Goal: Information Seeking & Learning: Learn about a topic

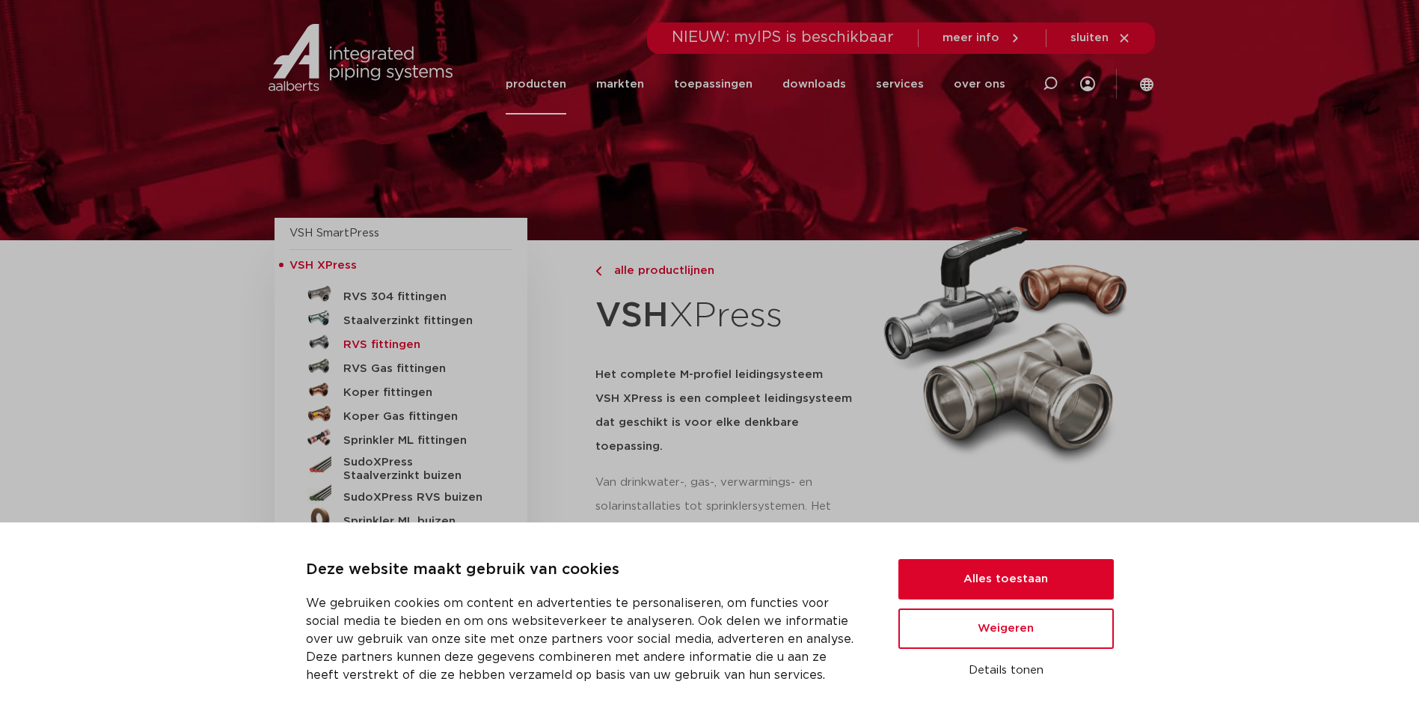
click at [405, 340] on h5 "RVS fittingen" at bounding box center [417, 344] width 148 height 13
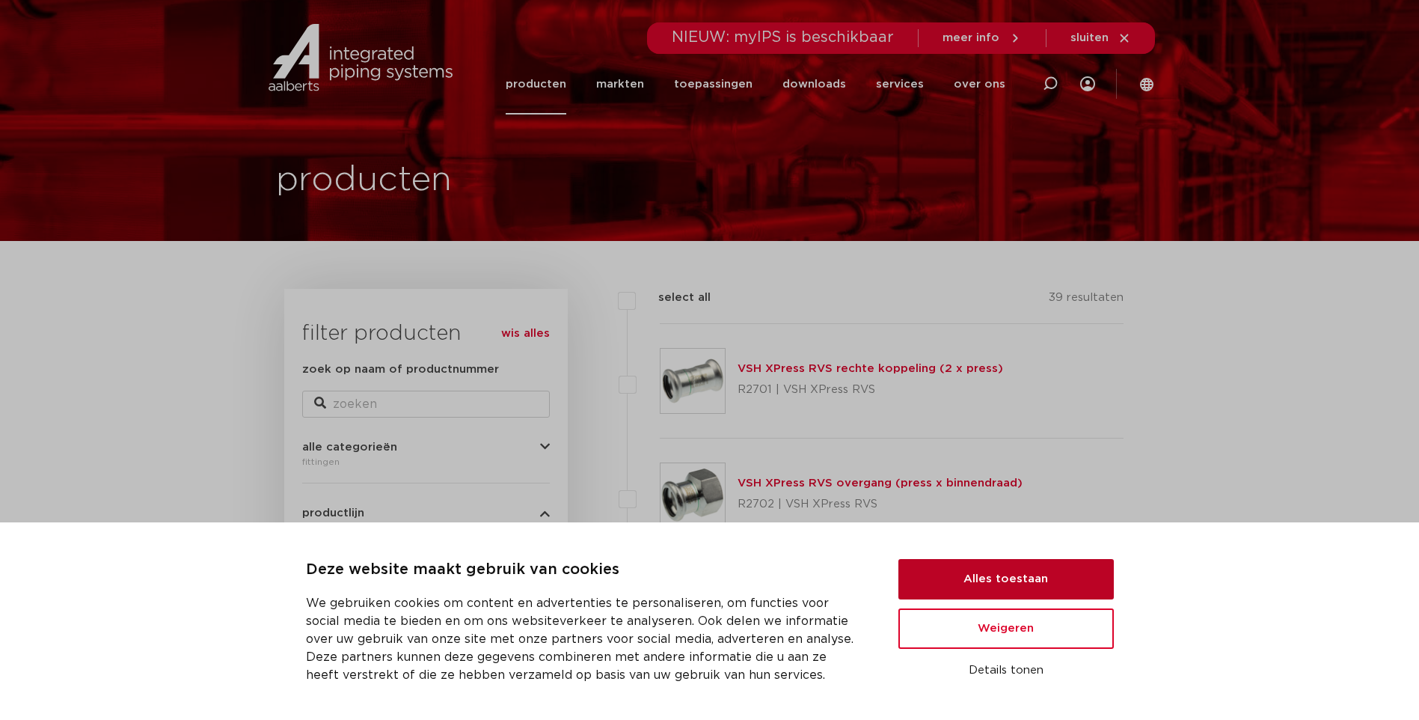
click at [1026, 581] on button "Alles toestaan" at bounding box center [1005, 579] width 215 height 40
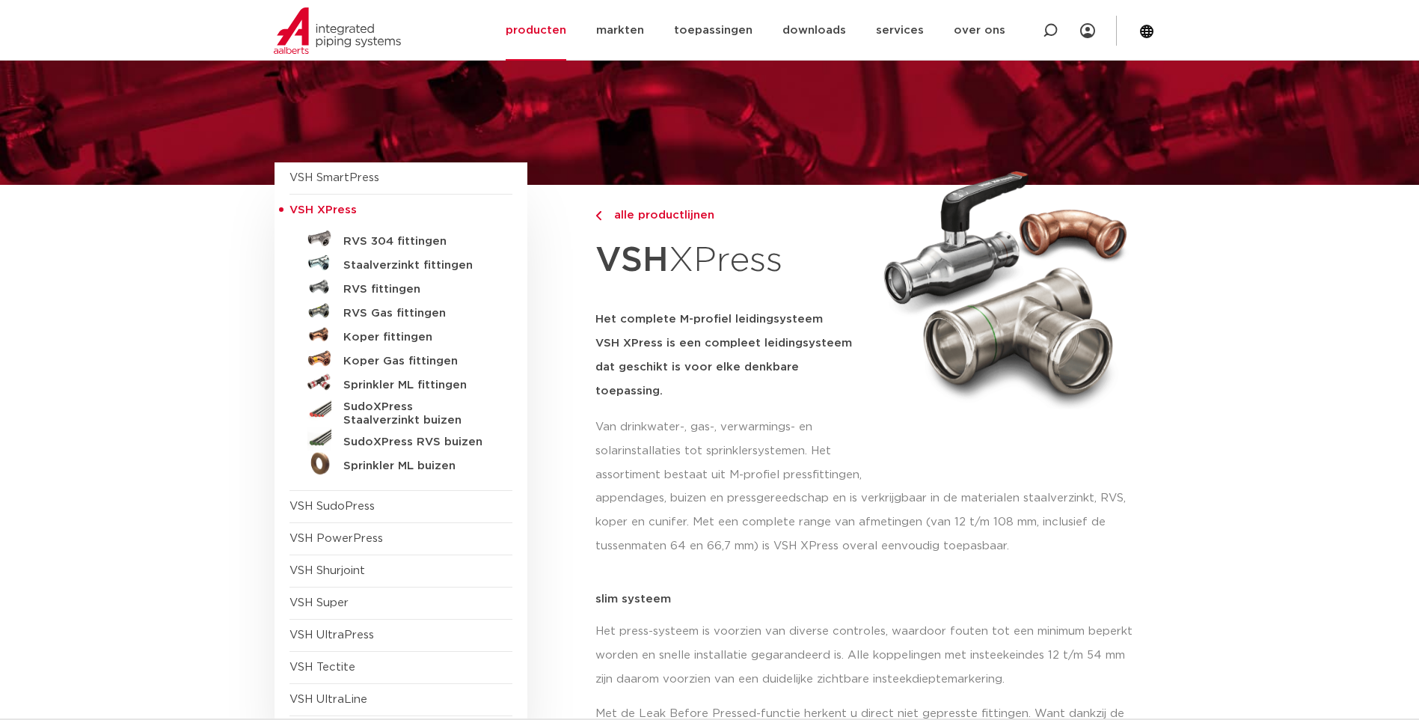
scroll to position [150, 0]
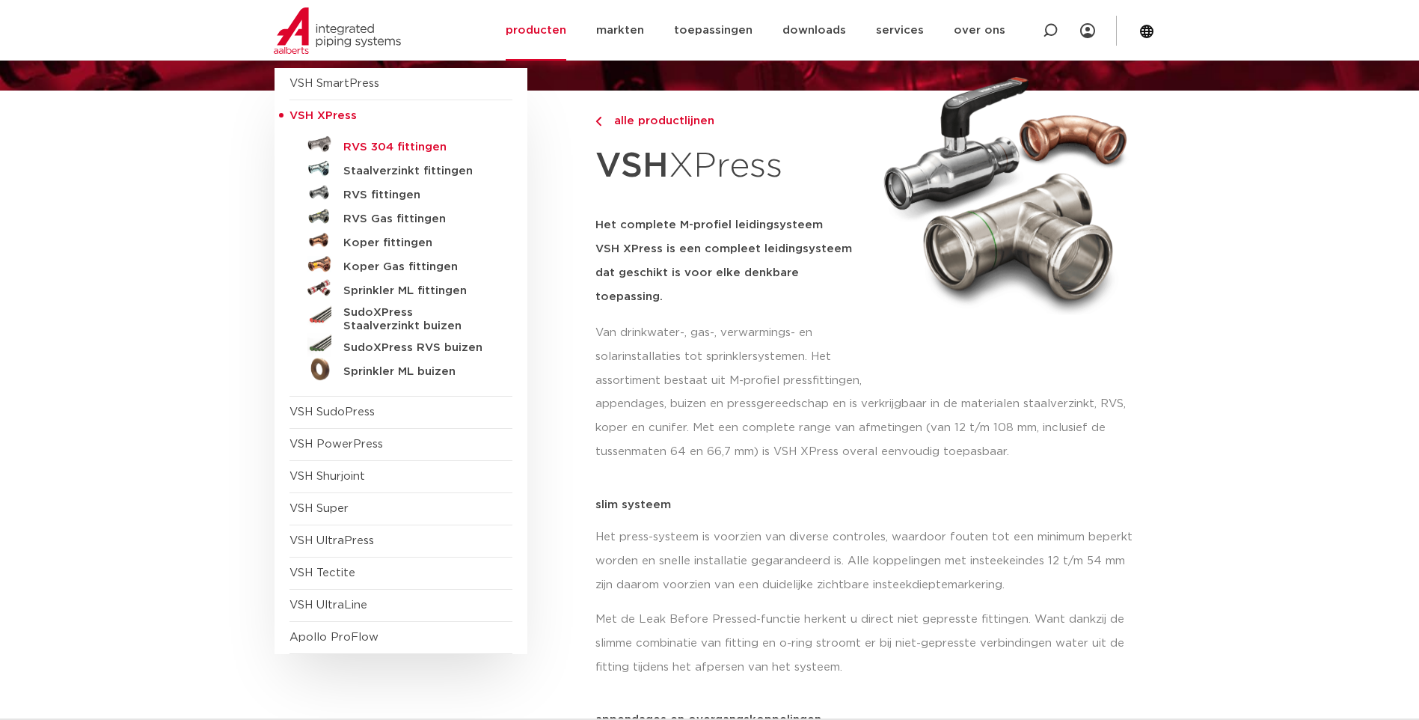
click at [415, 147] on h5 "RVS 304 fittingen" at bounding box center [417, 147] width 148 height 13
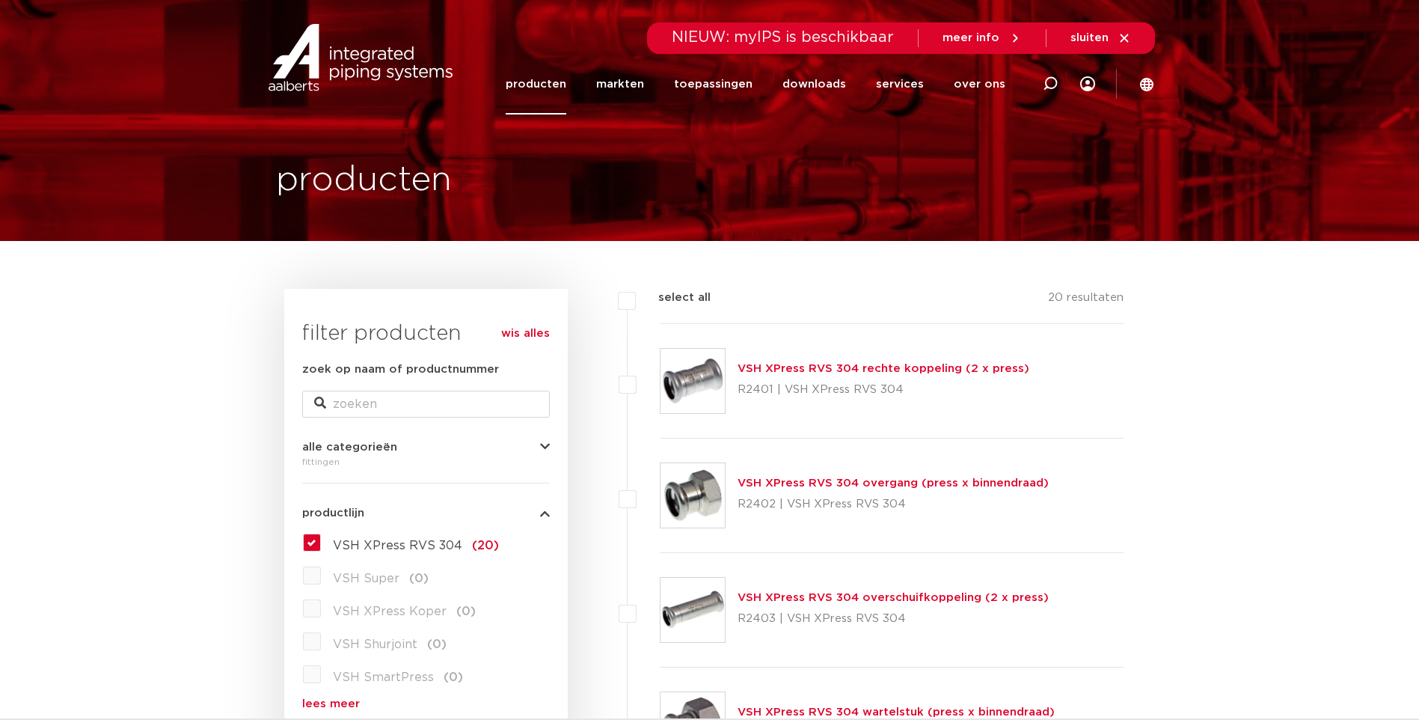
click at [946, 367] on link "VSH XPress RVS 304 rechte koppeling (2 x press)" at bounding box center [884, 368] width 292 height 11
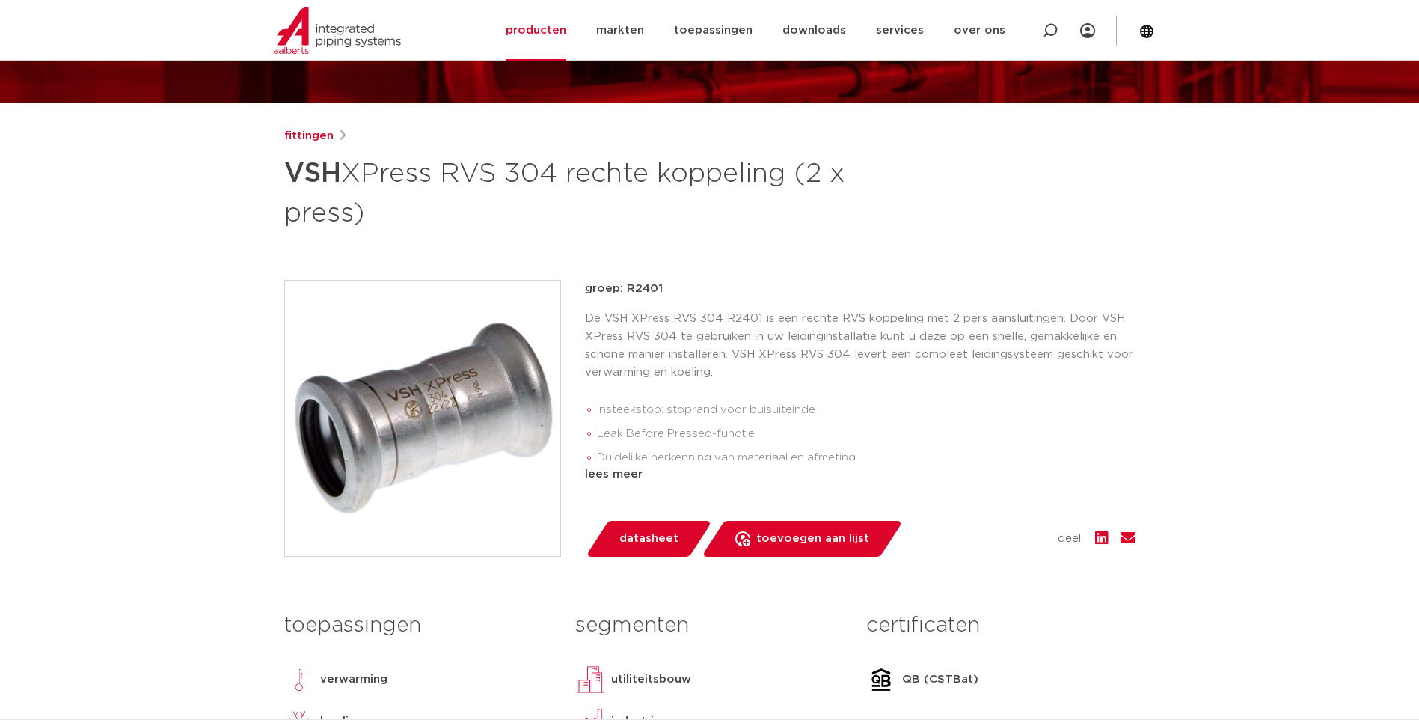
scroll to position [150, 0]
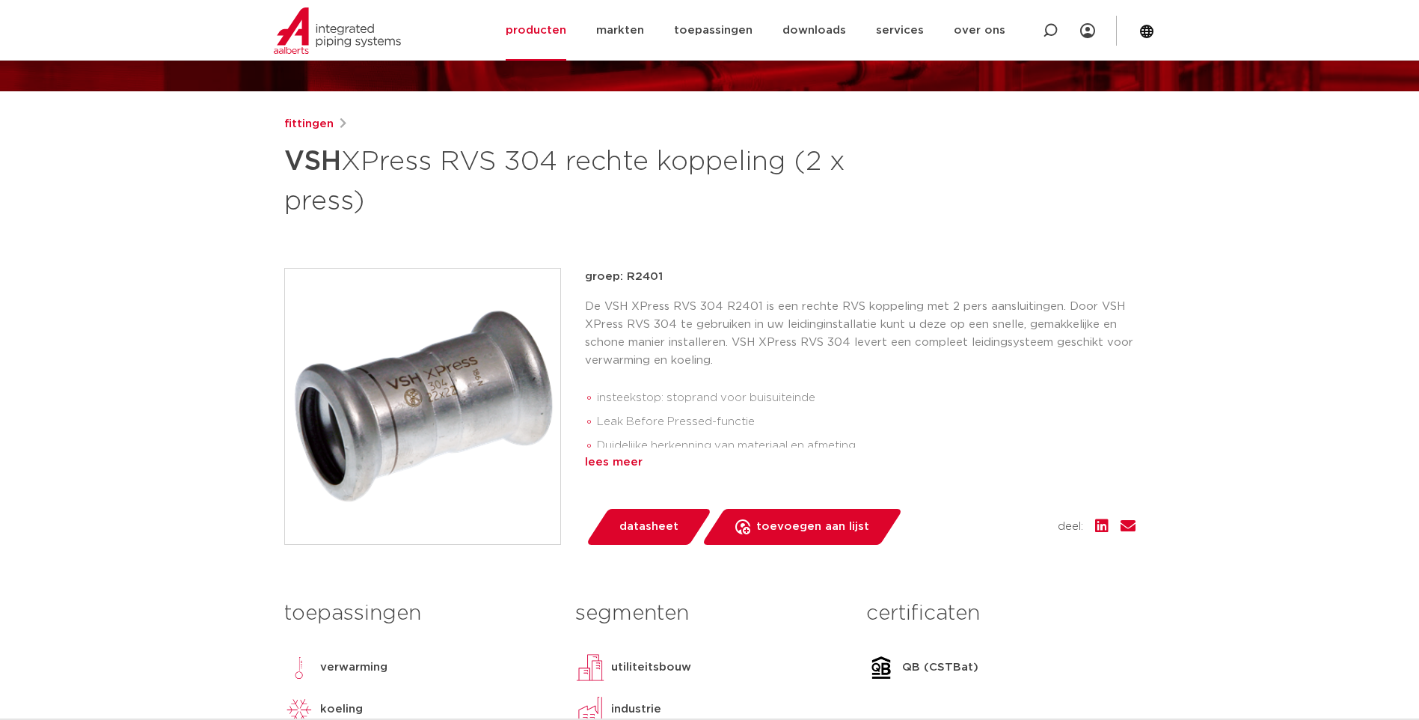
click at [618, 463] on div "lees meer" at bounding box center [860, 462] width 551 height 18
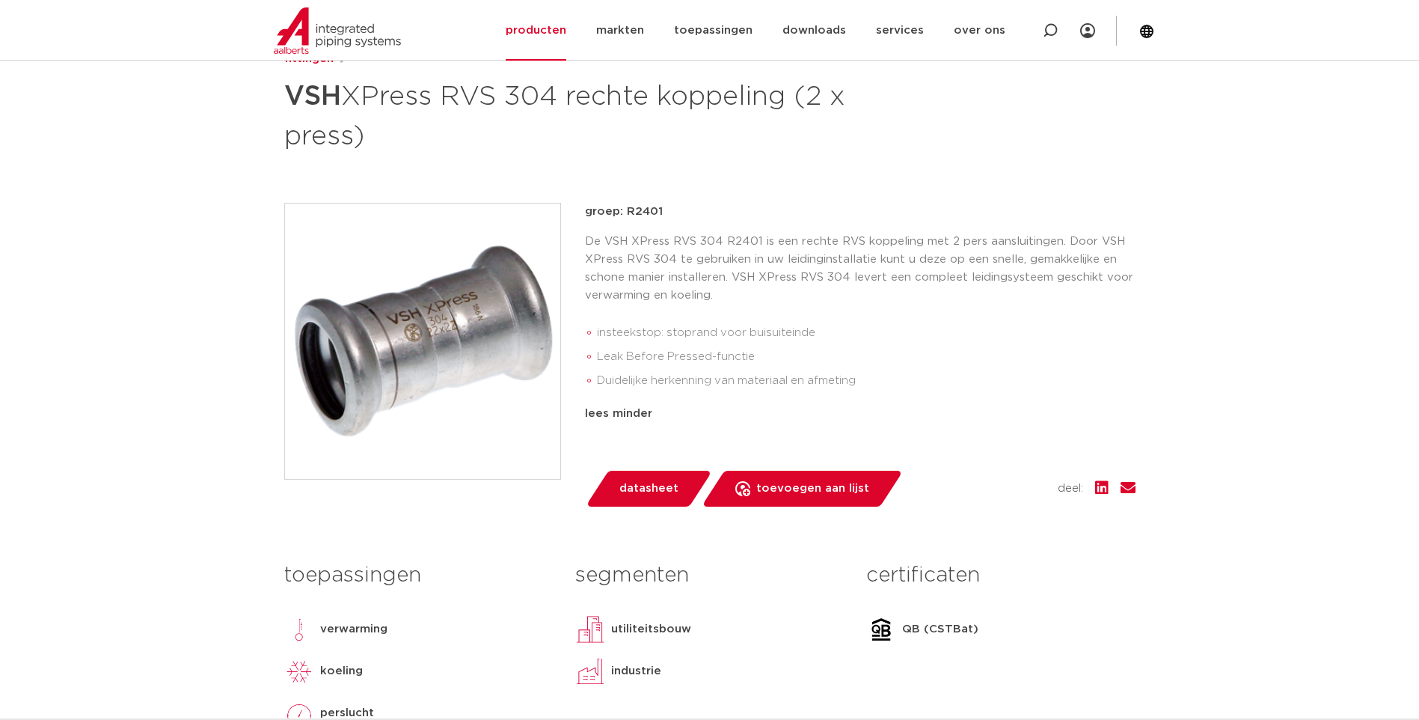
scroll to position [0, 0]
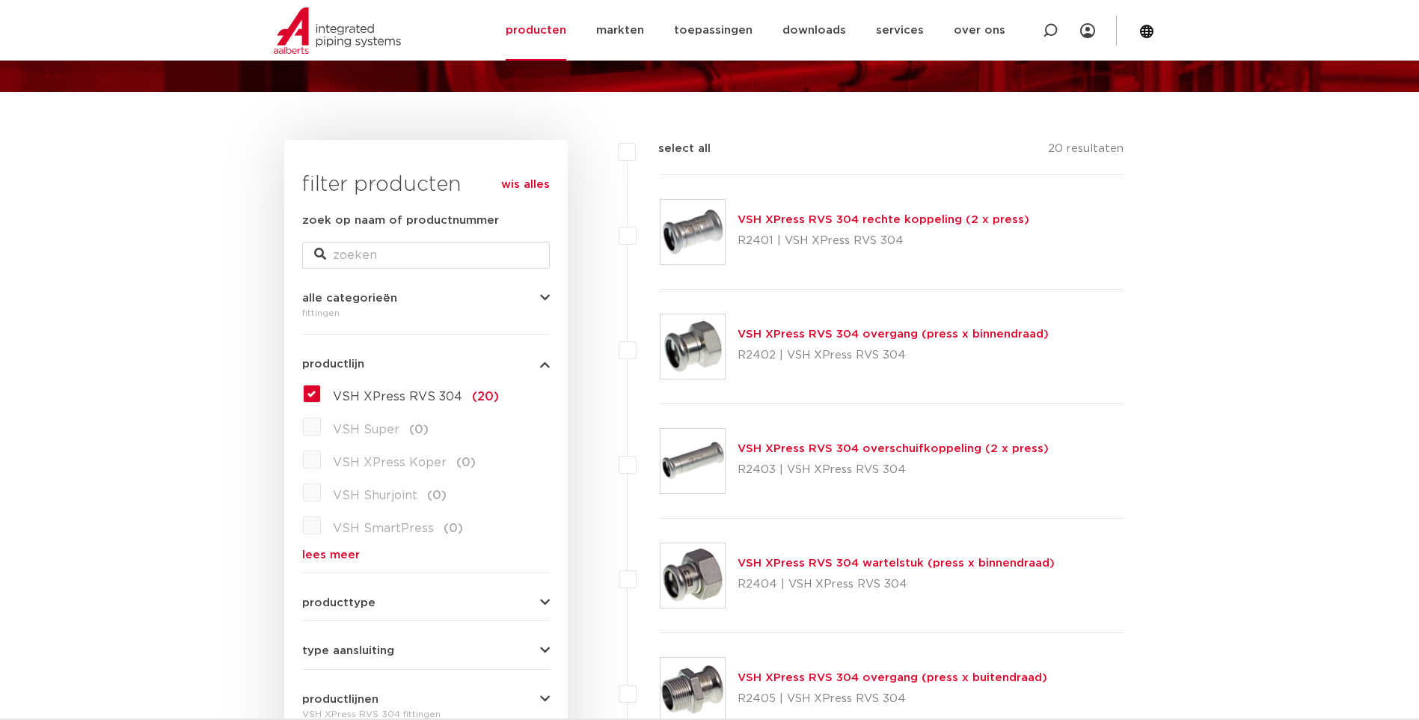
scroll to position [150, 0]
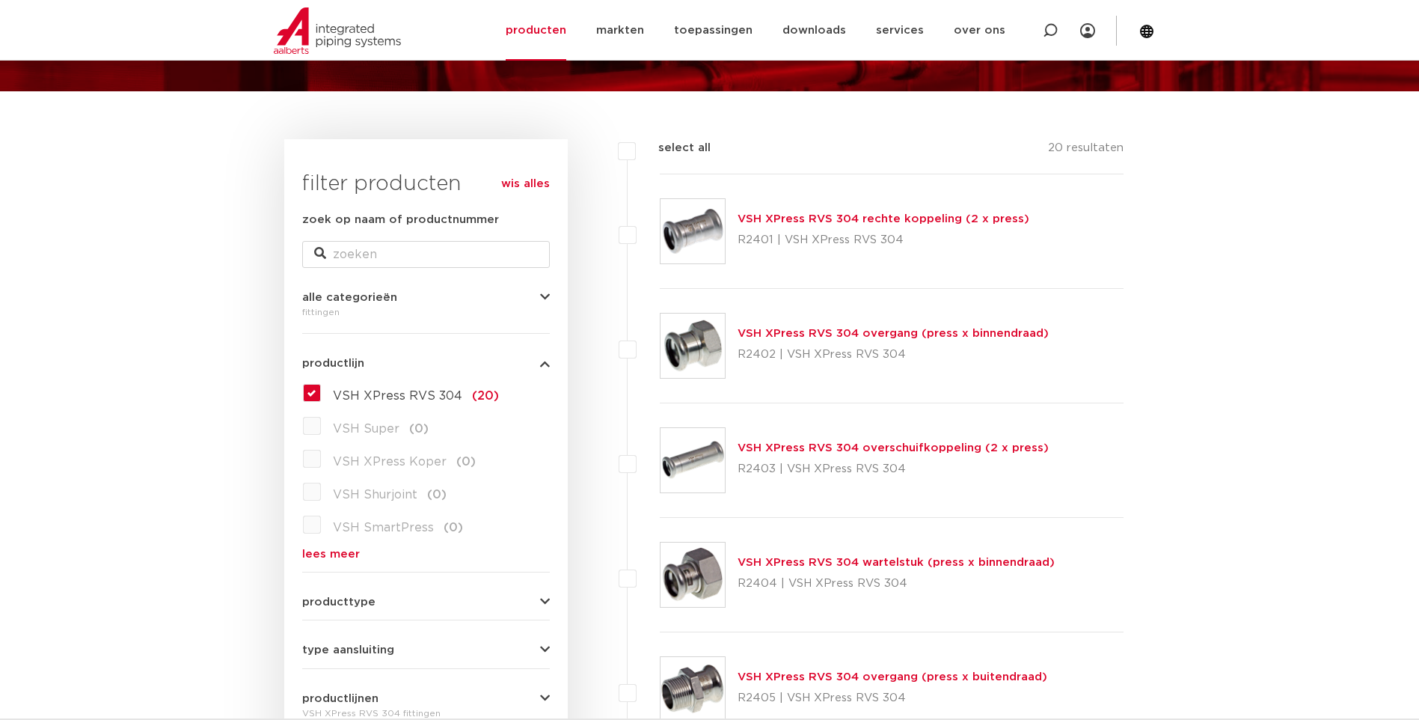
click at [321, 395] on label "VSH XPress RVS 304 (20)" at bounding box center [410, 393] width 178 height 24
click at [0, 0] on input "VSH XPress RVS 304 (20)" at bounding box center [0, 0] width 0 height 0
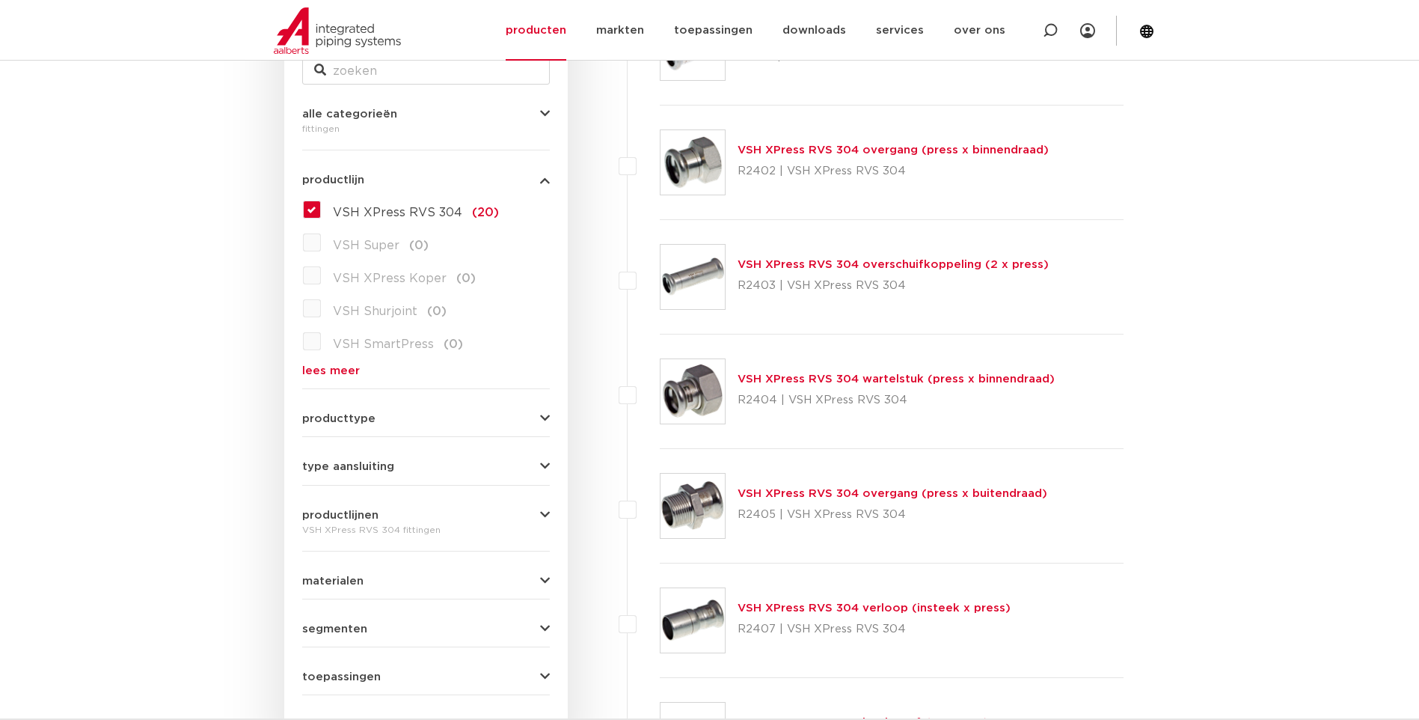
scroll to position [374, 0]
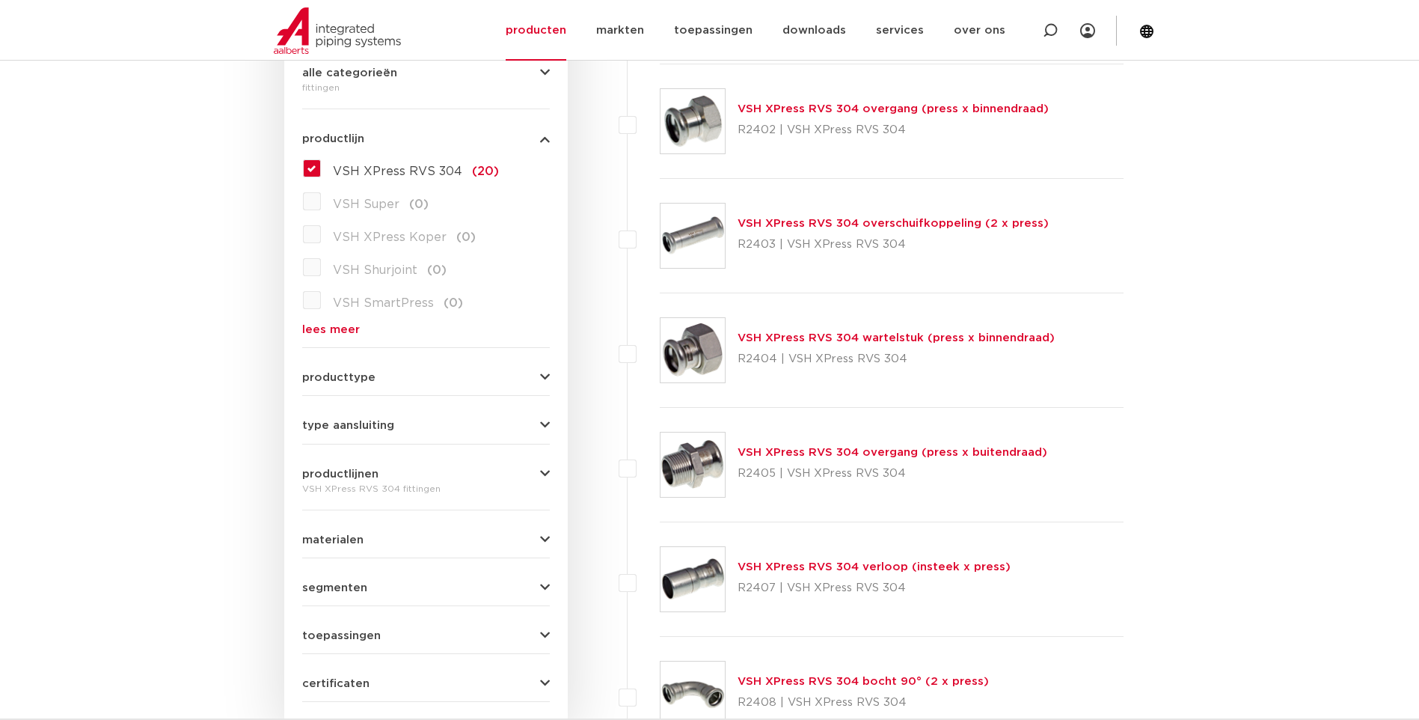
click at [301, 166] on div "wis alles filter producten zoek op naam of productnummer alle categorieën [GEOG…" at bounding box center [426, 326] width 284 height 823
click at [321, 168] on label "VSH XPress RVS 304 (20)" at bounding box center [410, 168] width 178 height 24
click at [0, 0] on input "VSH XPress RVS 304 (20)" at bounding box center [0, 0] width 0 height 0
click at [321, 167] on label "VSH XPress RVS 304 (20)" at bounding box center [410, 168] width 178 height 24
click at [0, 0] on input "VSH XPress RVS 304 (20)" at bounding box center [0, 0] width 0 height 0
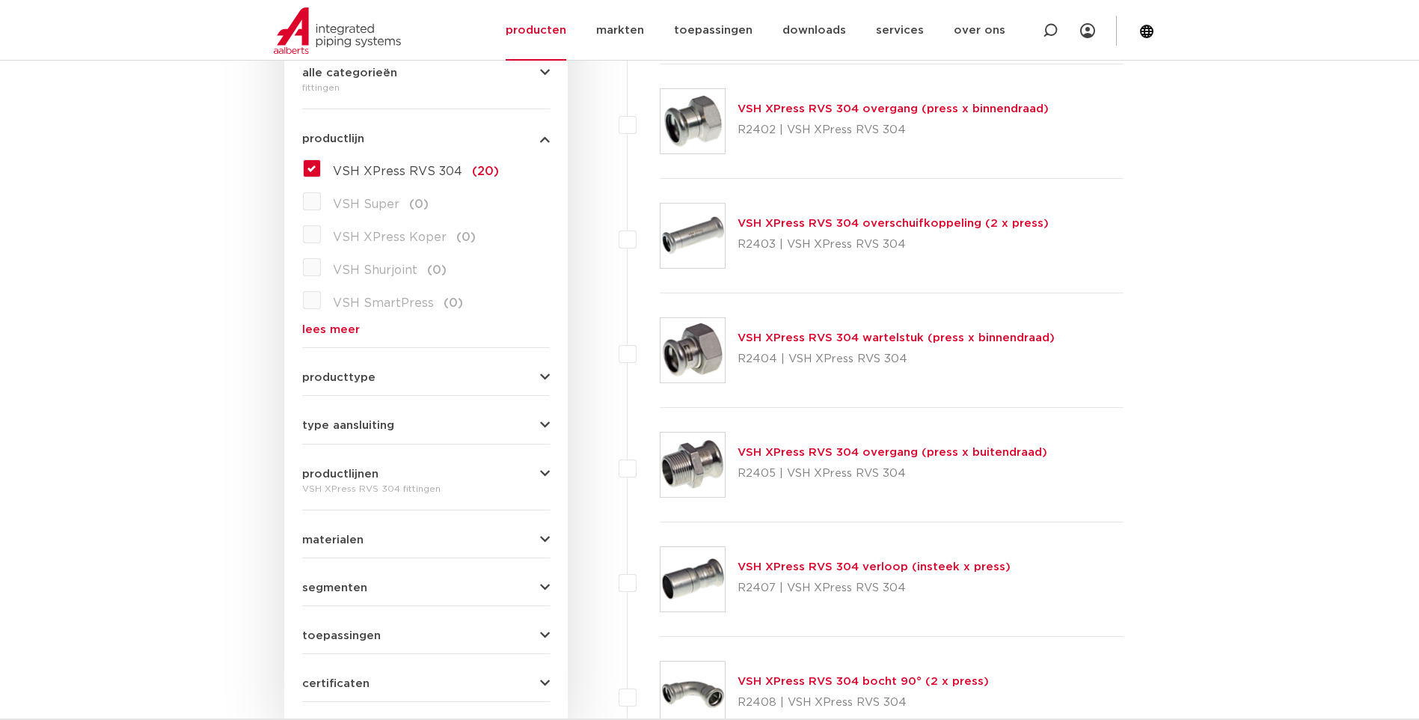
click at [316, 326] on link "lees meer" at bounding box center [426, 329] width 248 height 11
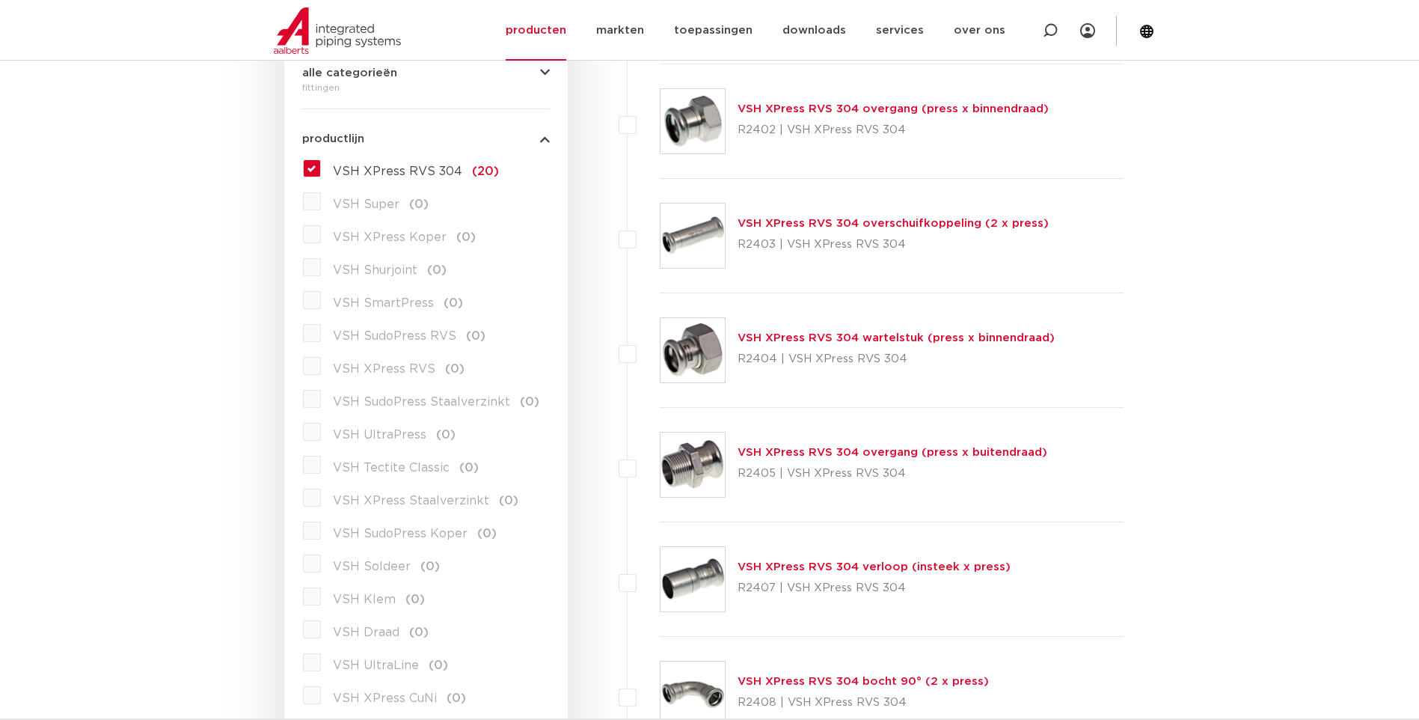
click at [321, 370] on label "VSH XPress RVS (0)" at bounding box center [393, 366] width 144 height 24
click at [321, 170] on label "VSH XPress RVS 304 (20)" at bounding box center [410, 168] width 178 height 24
click at [0, 0] on input "VSH XPress RVS 304 (20)" at bounding box center [0, 0] width 0 height 0
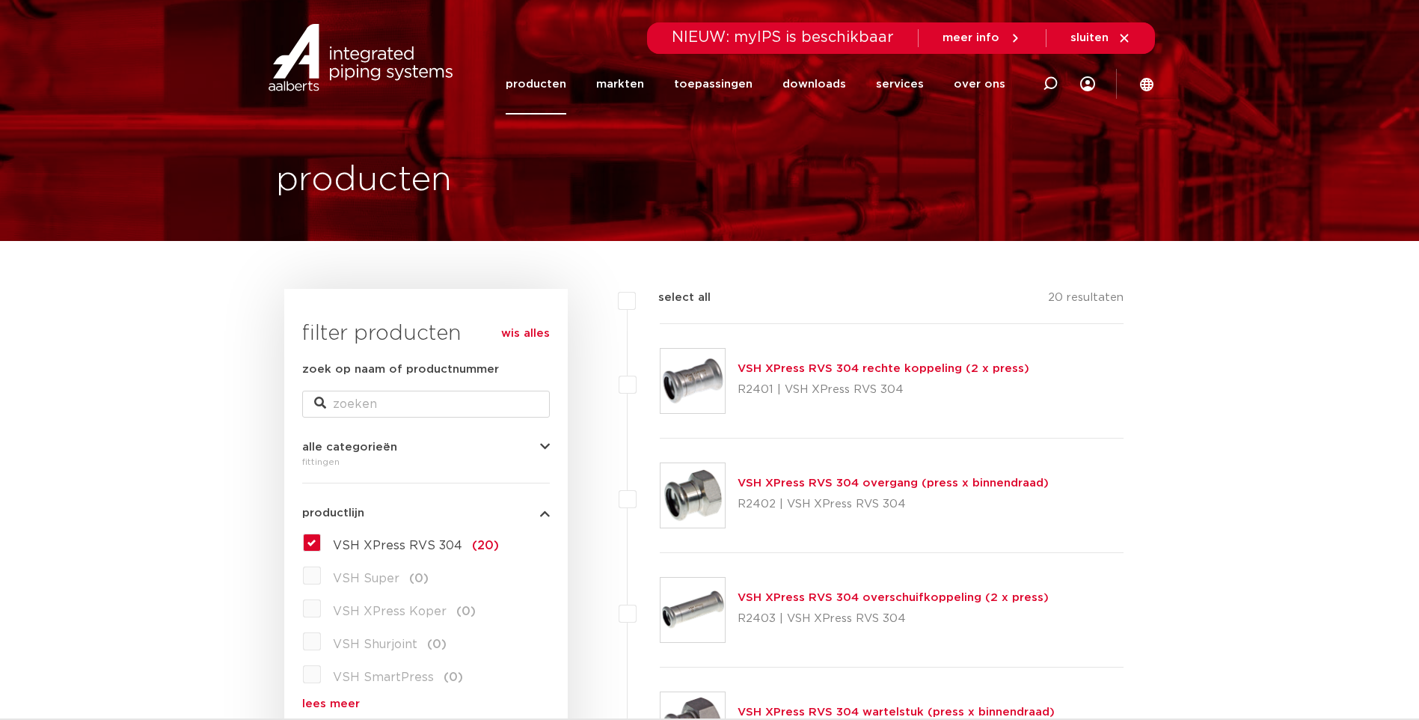
click at [534, 334] on link "wis alles" at bounding box center [525, 334] width 49 height 18
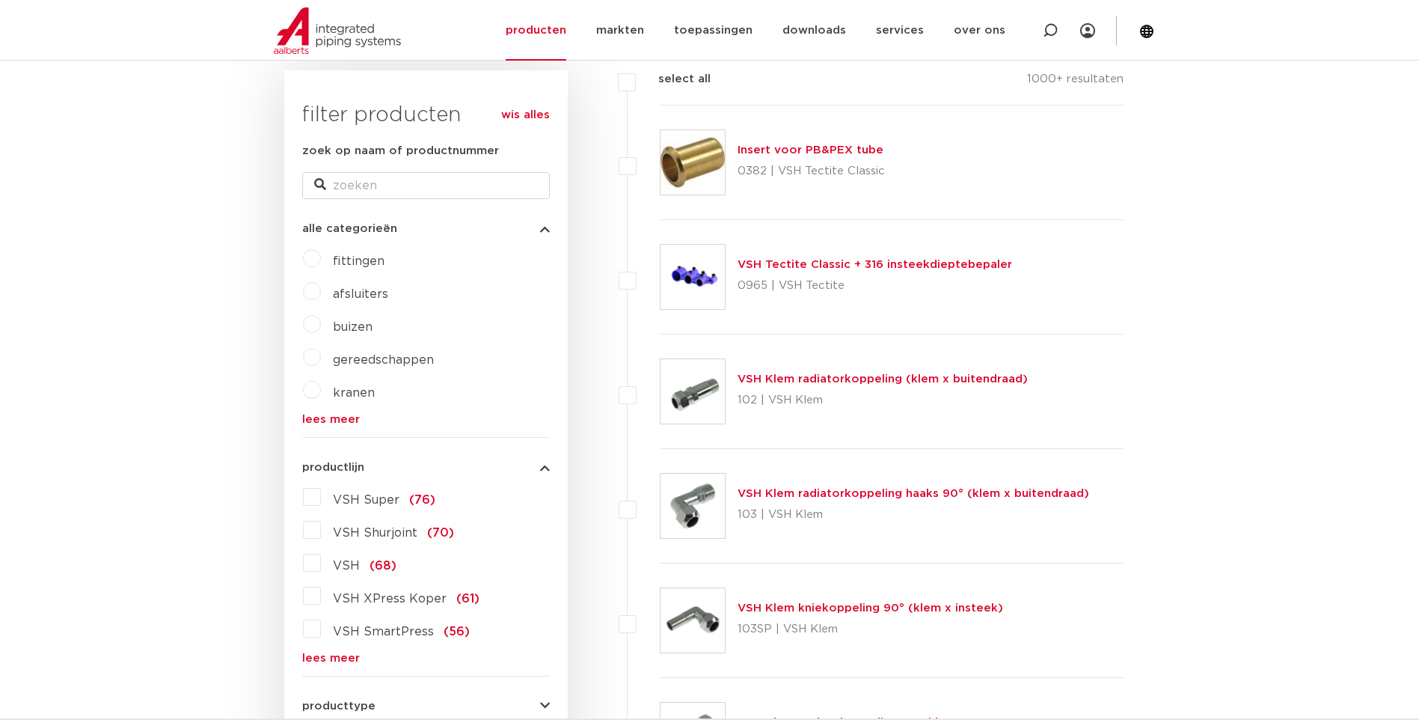
scroll to position [374, 0]
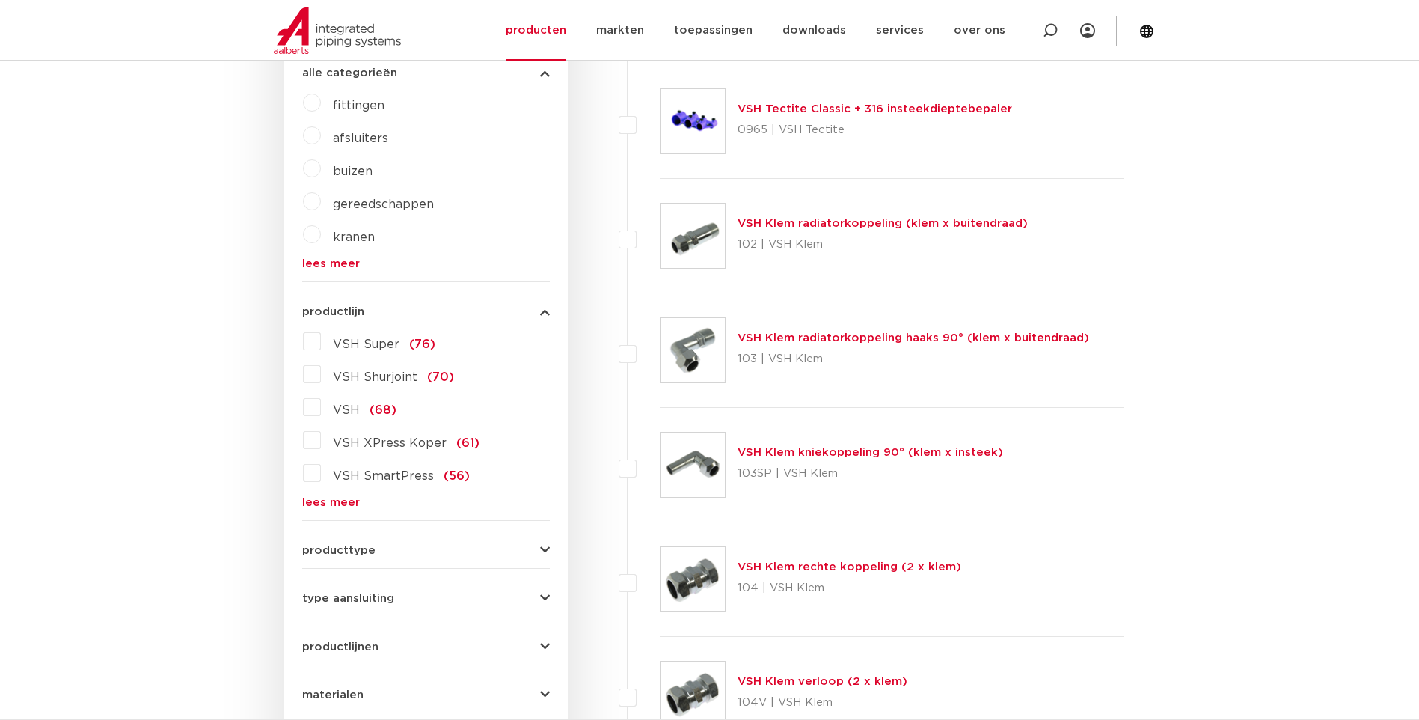
click at [322, 500] on link "lees meer" at bounding box center [426, 502] width 248 height 11
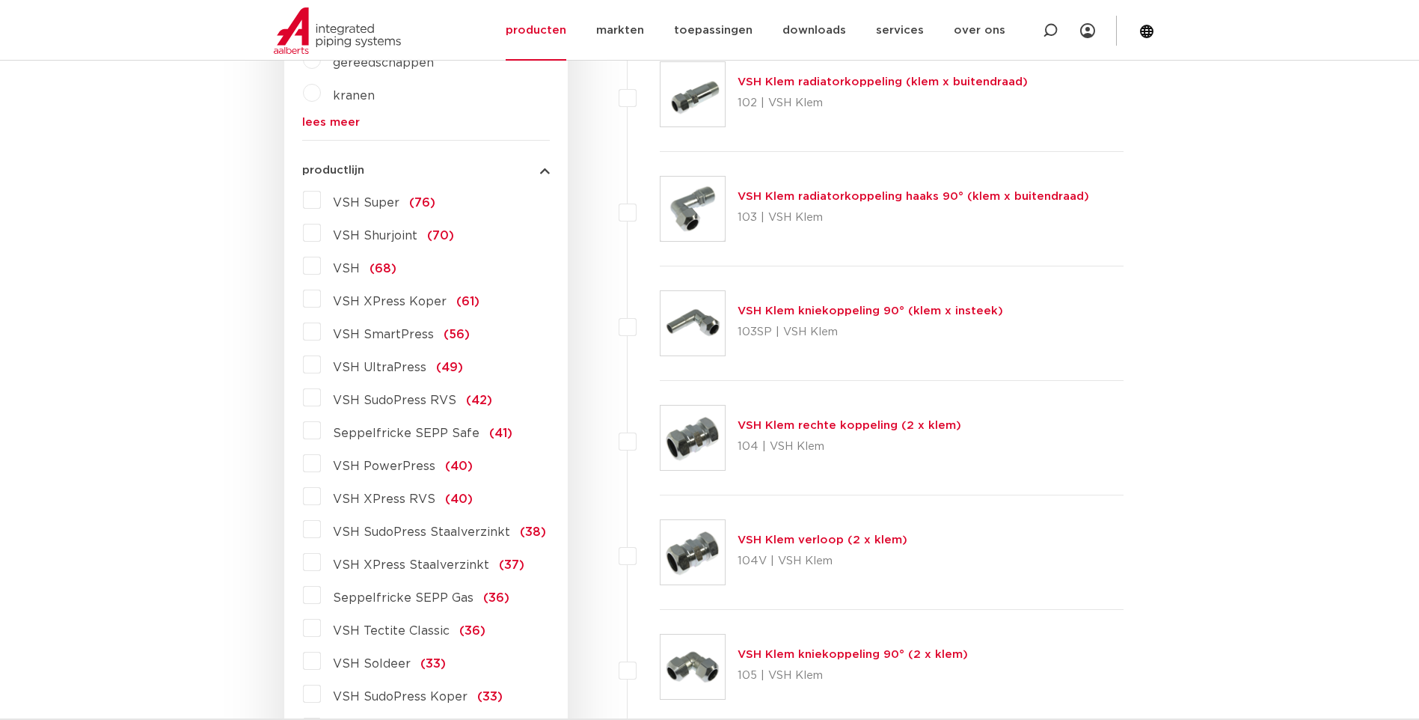
scroll to position [524, 0]
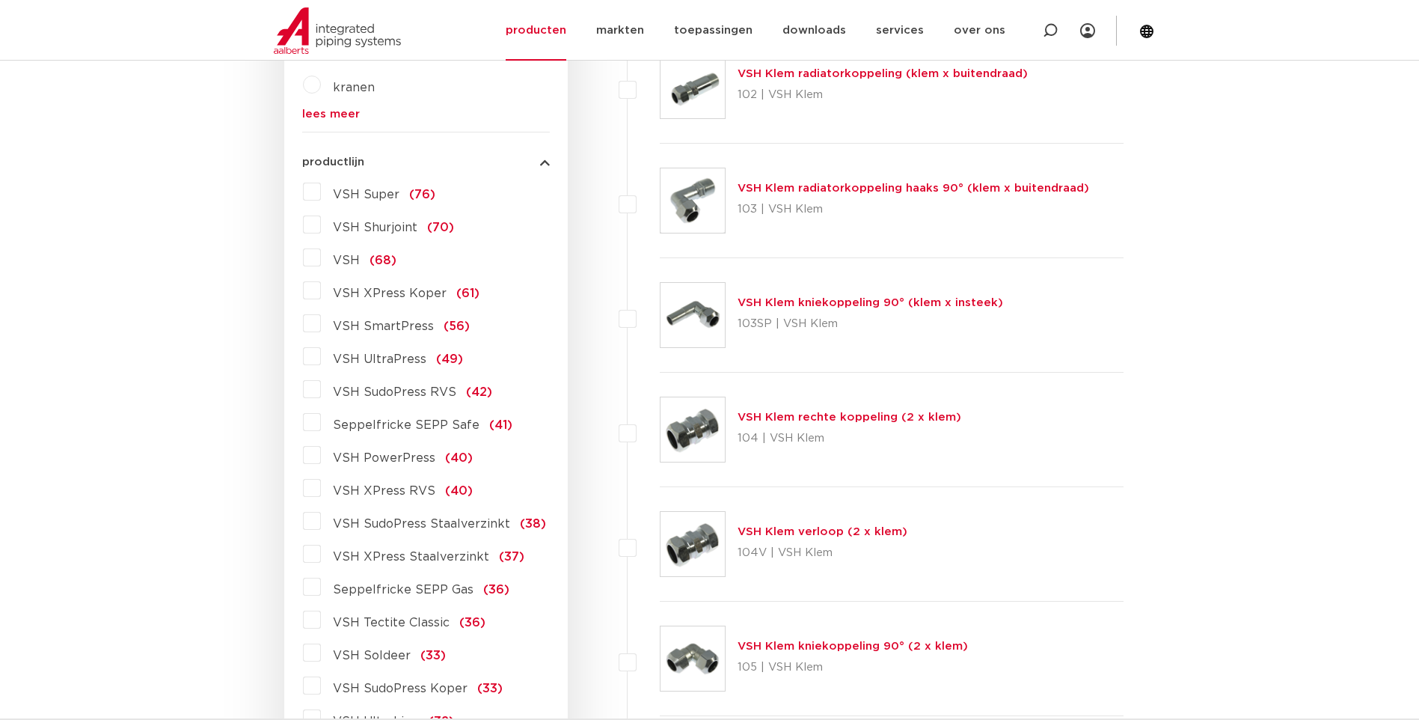
click at [321, 489] on label "VSH XPress RVS (40)" at bounding box center [397, 488] width 152 height 24
click at [0, 0] on input "VSH XPress RVS (40)" at bounding box center [0, 0] width 0 height 0
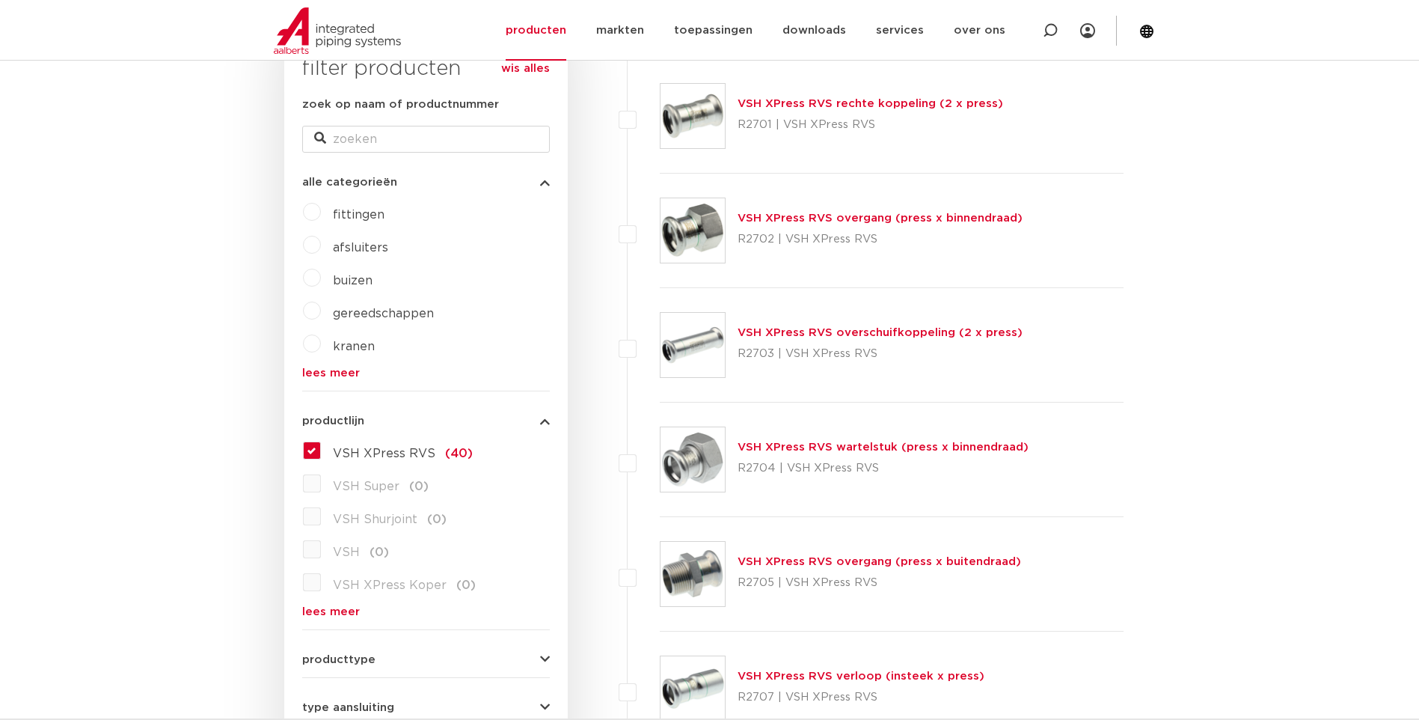
scroll to position [150, 0]
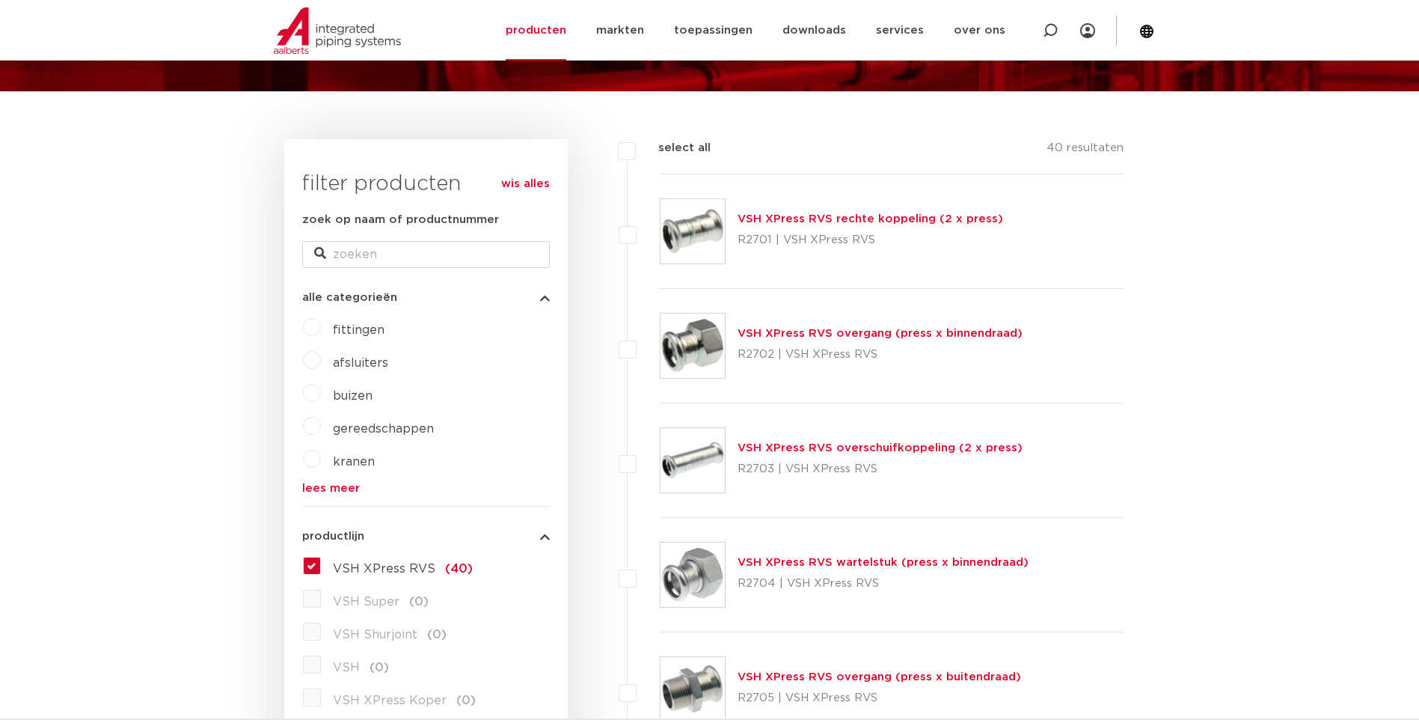
click at [901, 218] on link "VSH XPress RVS rechte koppeling (2 x press)" at bounding box center [871, 218] width 266 height 11
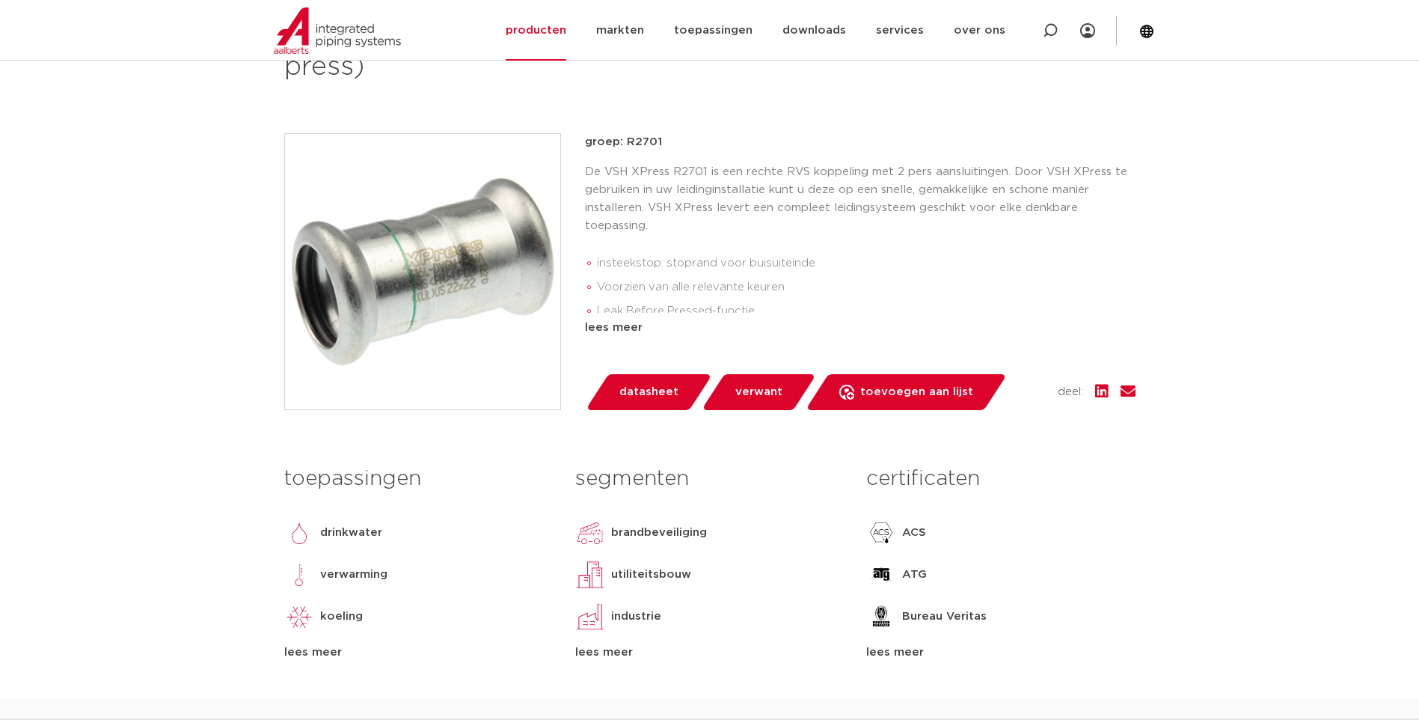
scroll to position [374, 0]
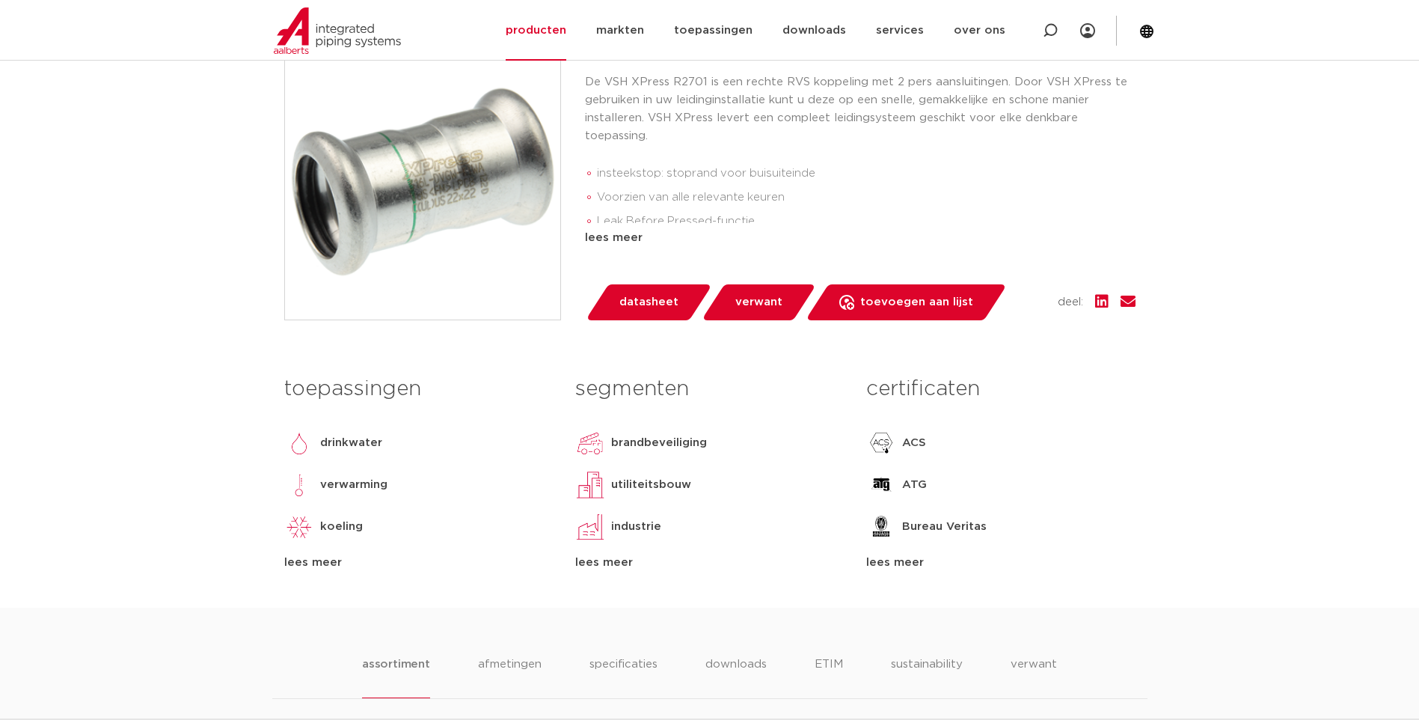
click at [895, 565] on div "lees meer" at bounding box center [1000, 563] width 269 height 18
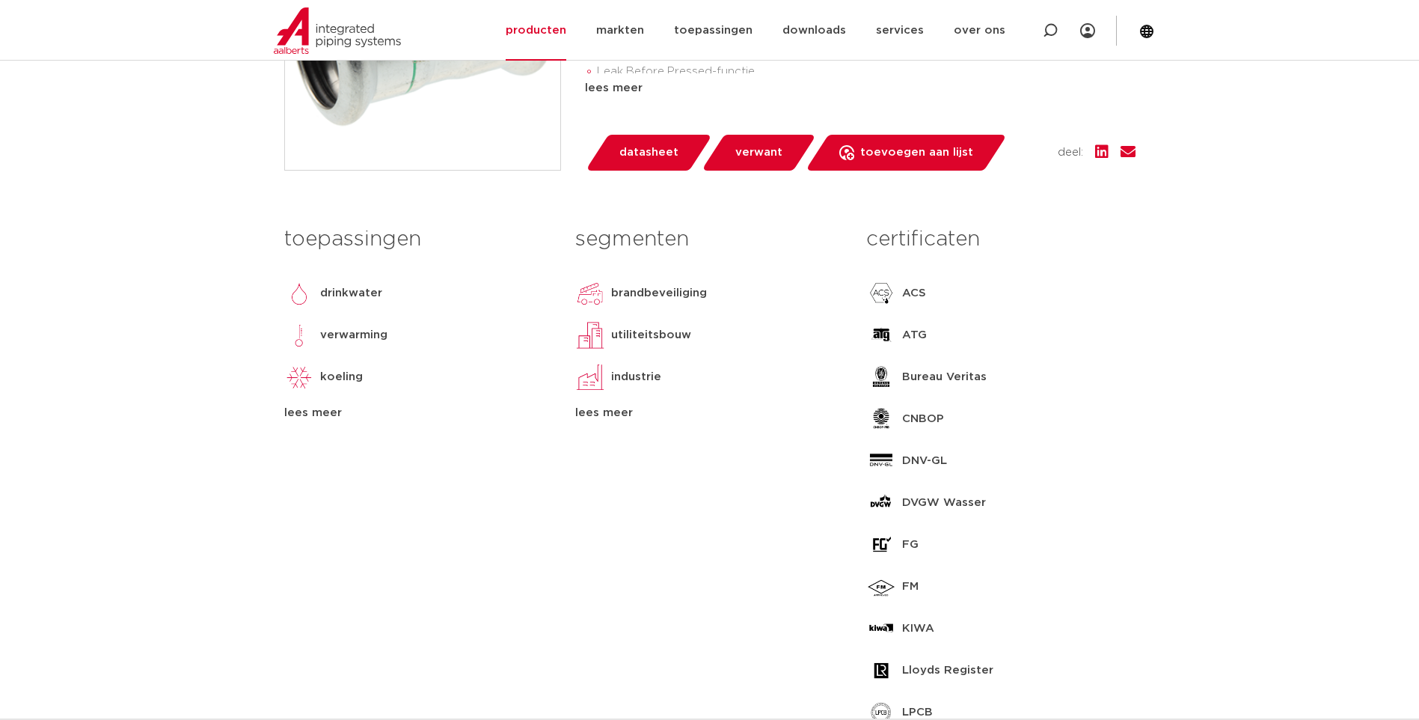
scroll to position [598, 0]
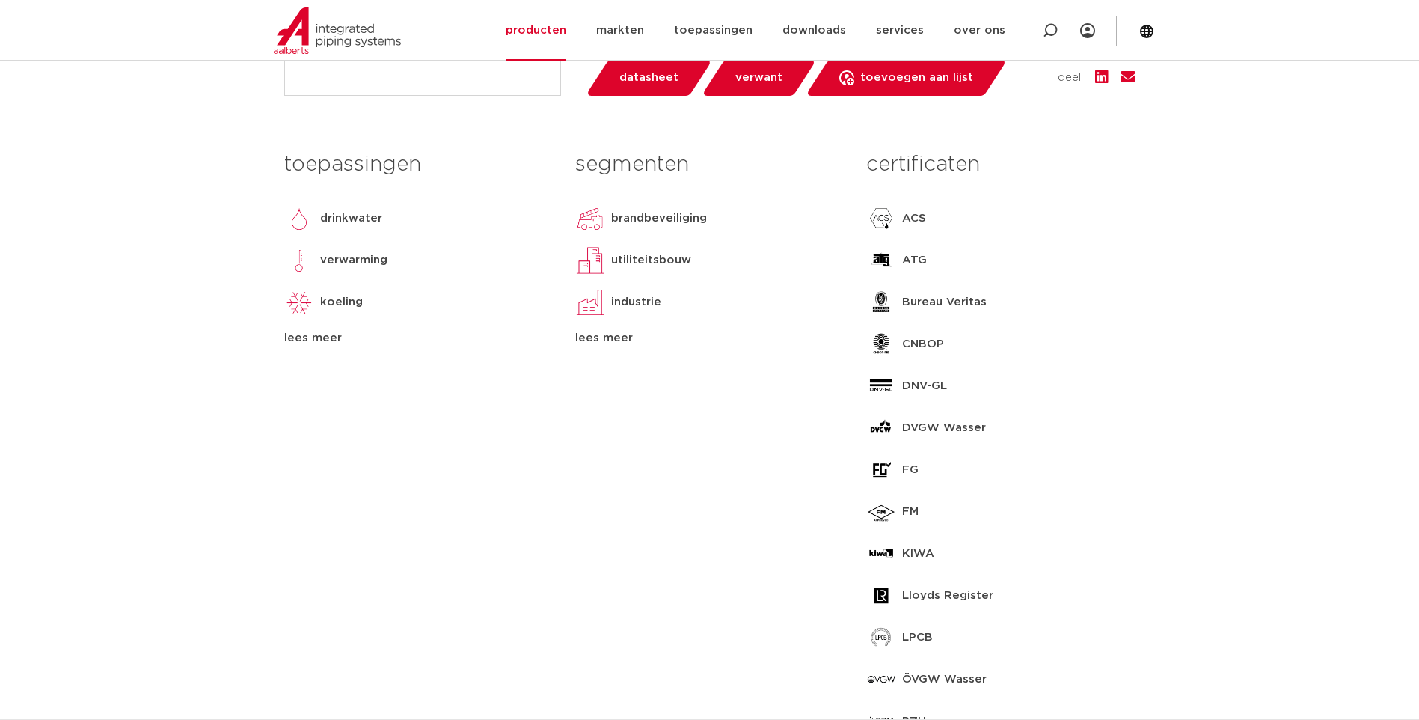
drag, startPoint x: 954, startPoint y: 553, endPoint x: 952, endPoint y: 545, distance: 7.8
click at [952, 546] on div "KIWA" at bounding box center [1000, 554] width 269 height 30
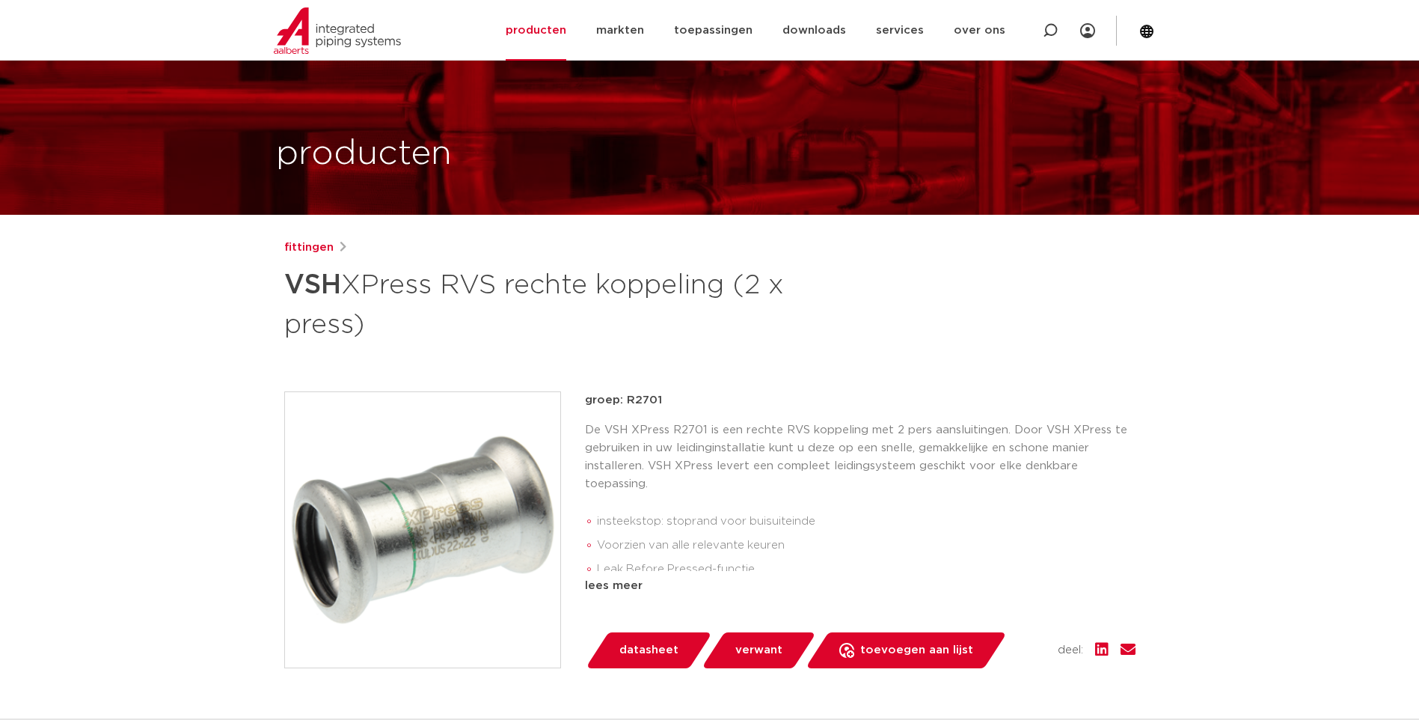
scroll to position [0, 0]
